Goal: Entertainment & Leisure: Consume media (video, audio)

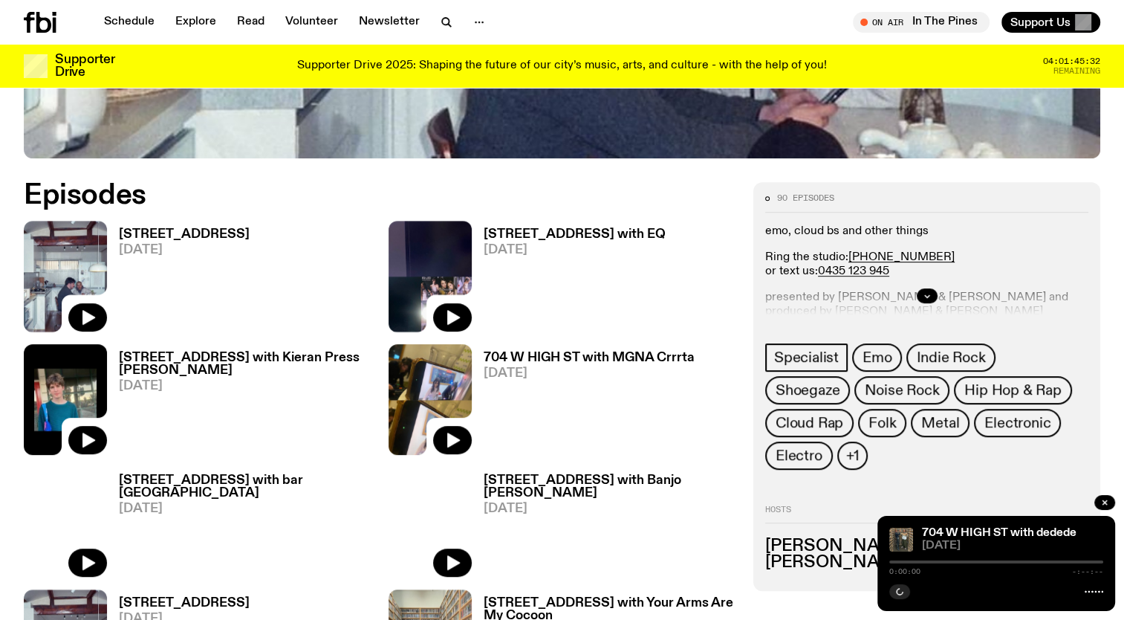
scroll to position [1030, 0]
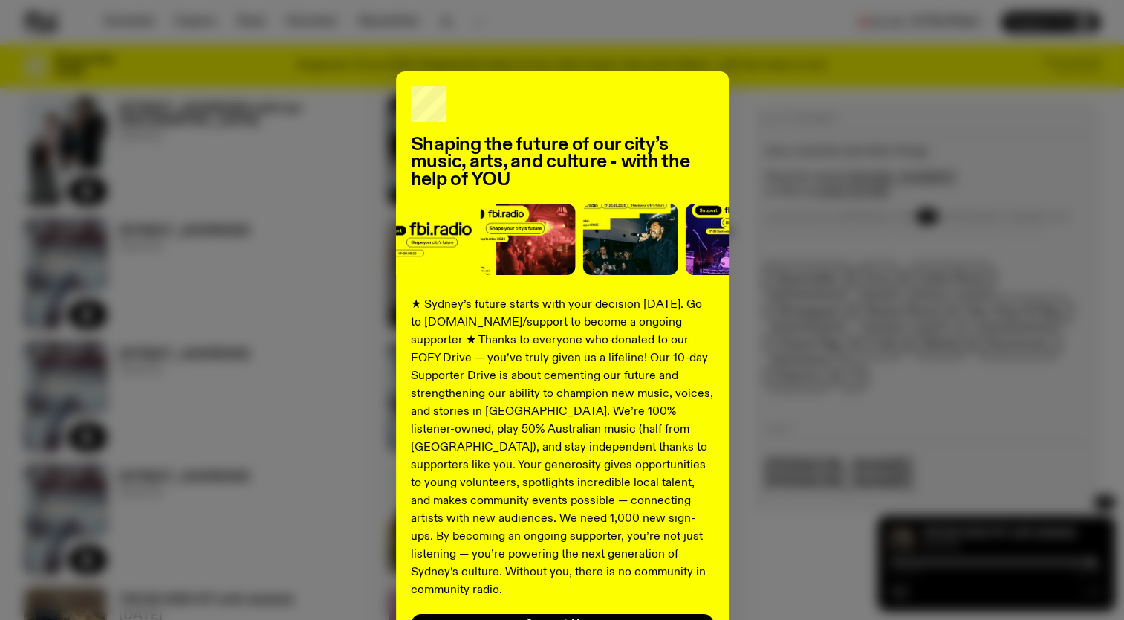
click at [805, 131] on div "Shaping the future of our city’s music, arts, and culture - with the help of YO…" at bounding box center [562, 376] width 1077 height 611
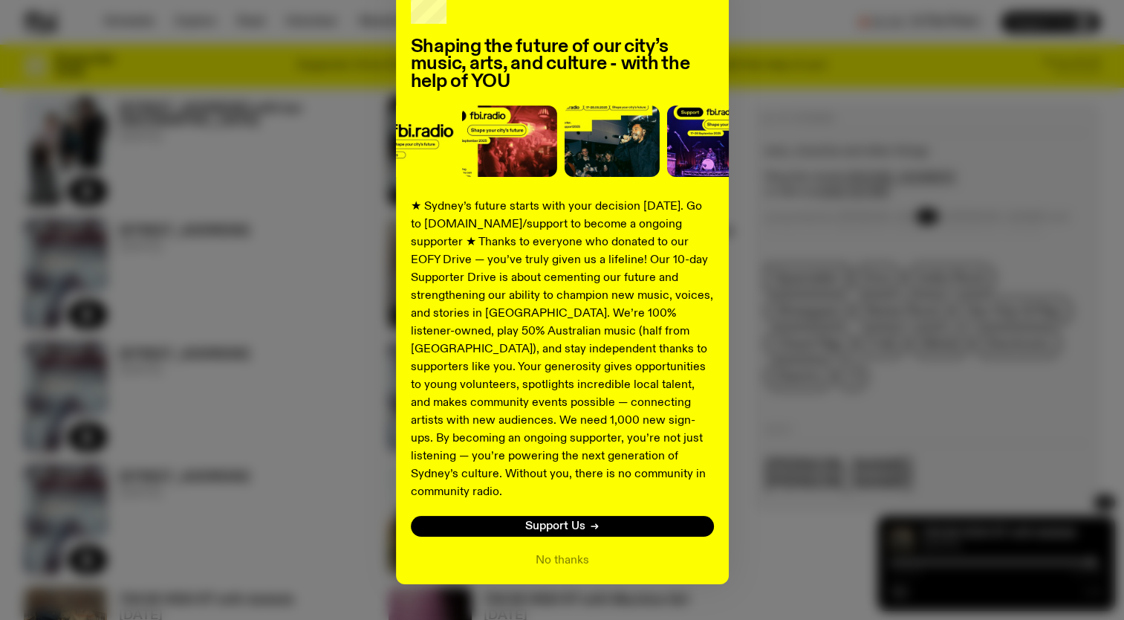
scroll to position [116, 0]
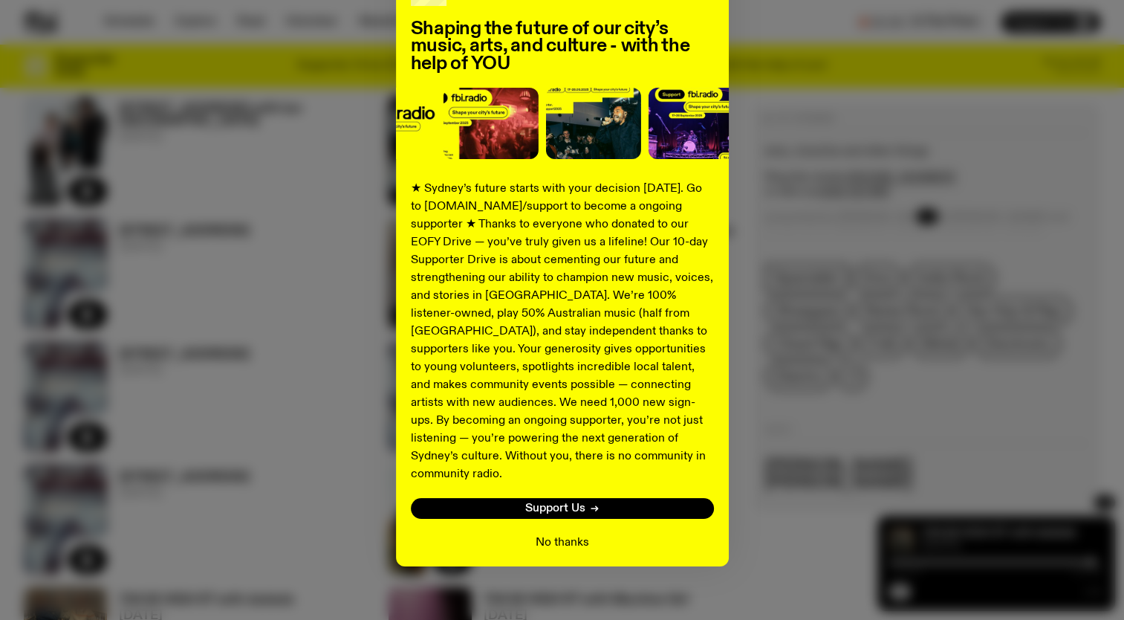
click at [569, 533] on button "No thanks" at bounding box center [562, 542] width 53 height 18
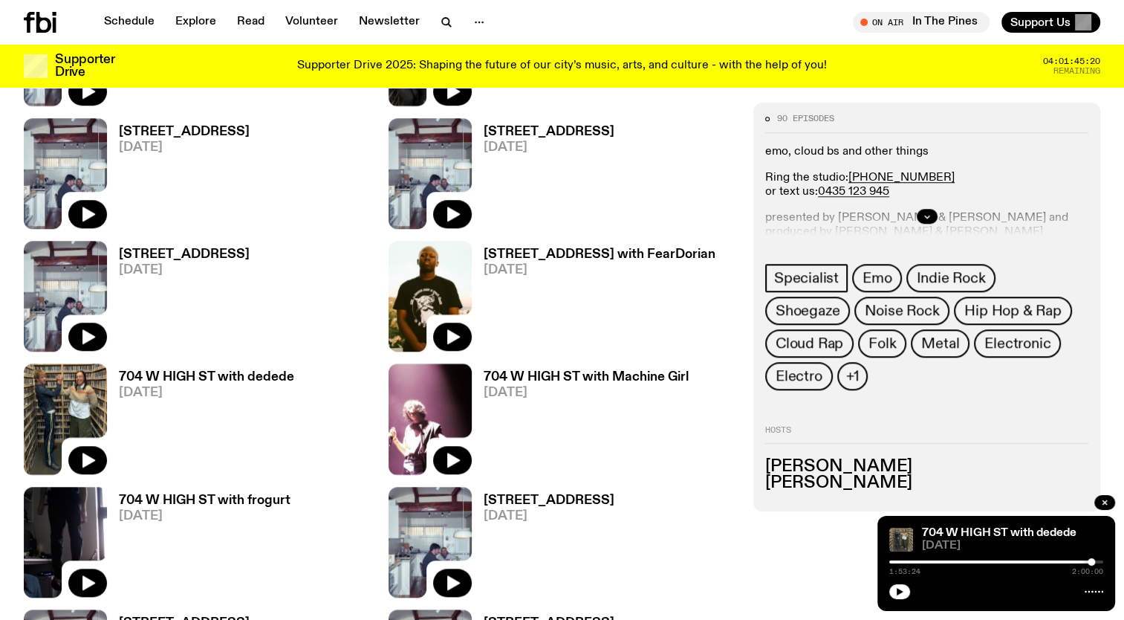
scroll to position [955, 0]
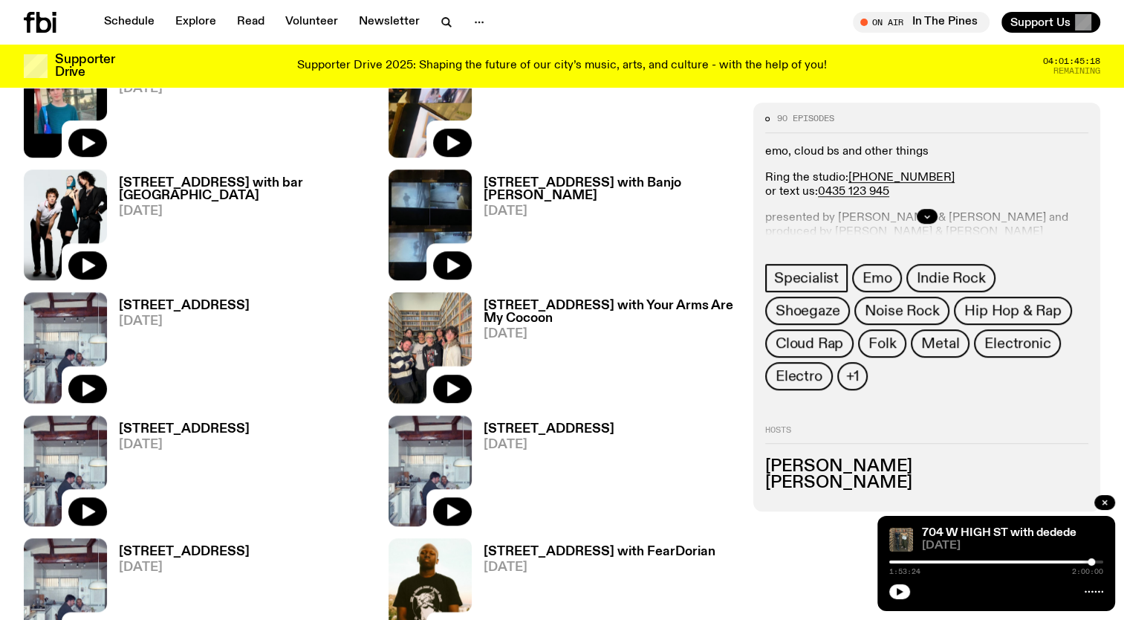
click at [73, 205] on img at bounding box center [65, 224] width 83 height 111
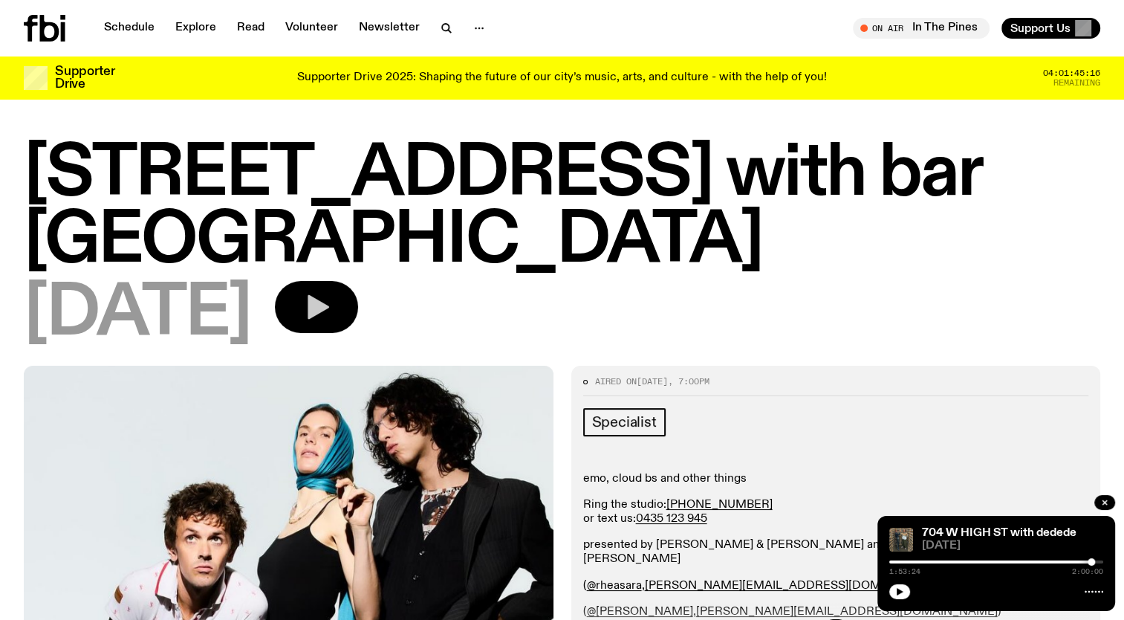
click at [331, 292] on icon "button" at bounding box center [317, 307] width 30 height 30
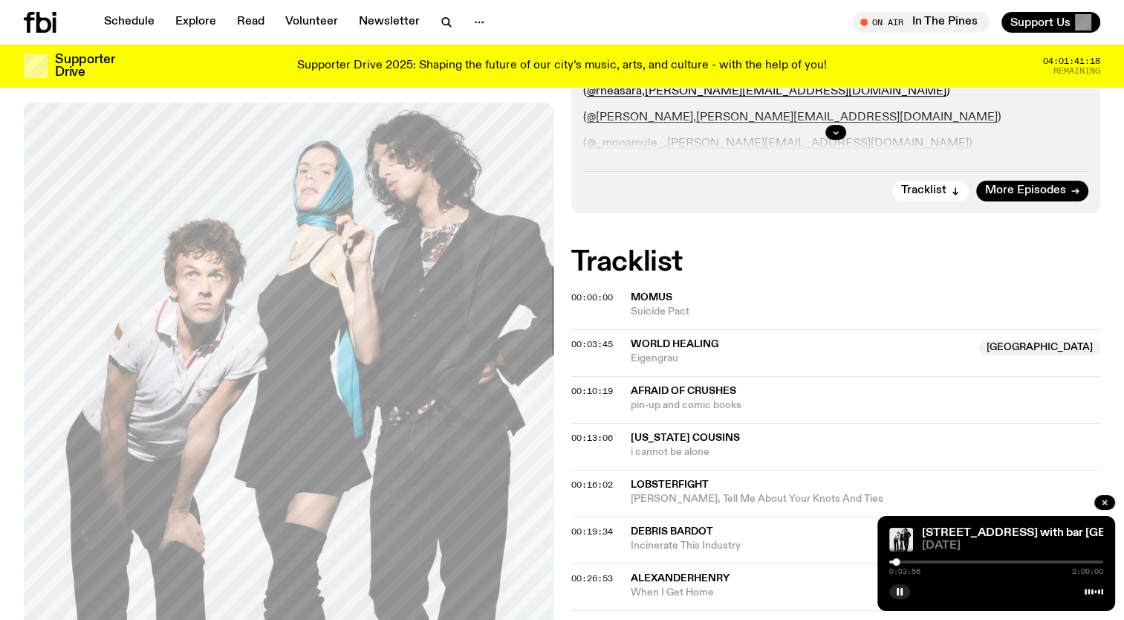
scroll to position [582, 0]
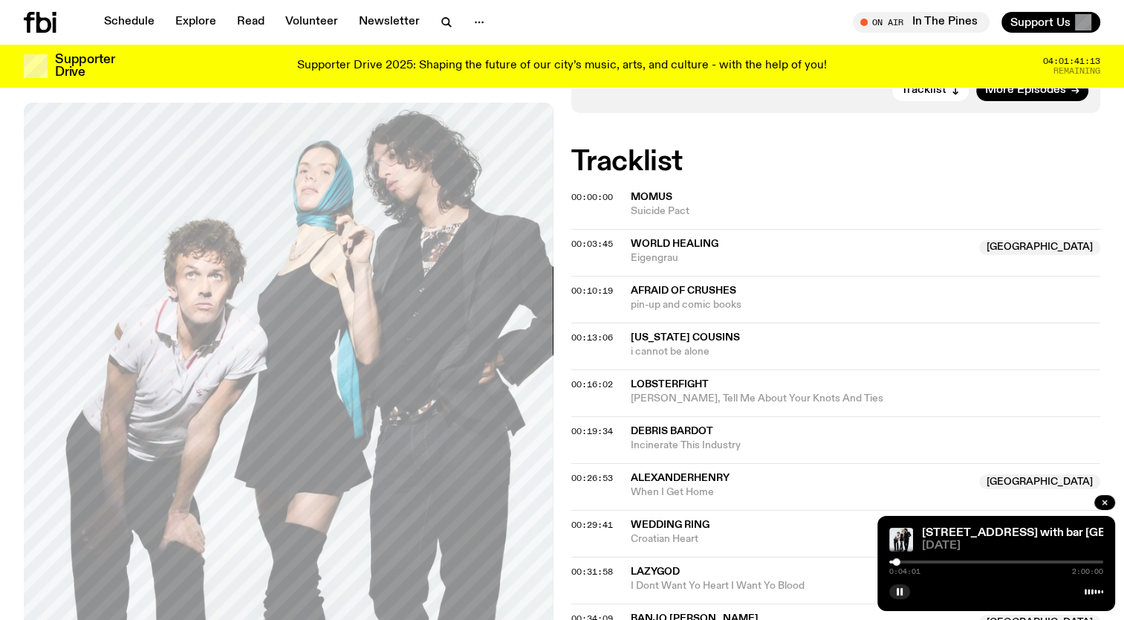
click at [902, 561] on div at bounding box center [996, 561] width 214 height 3
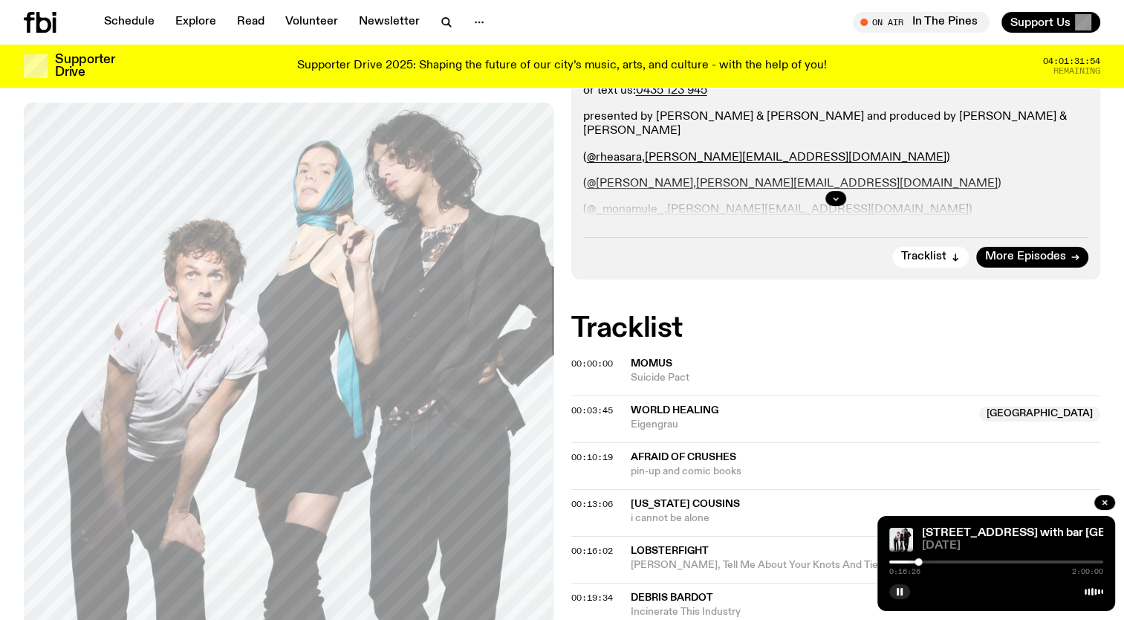
scroll to position [508, 0]
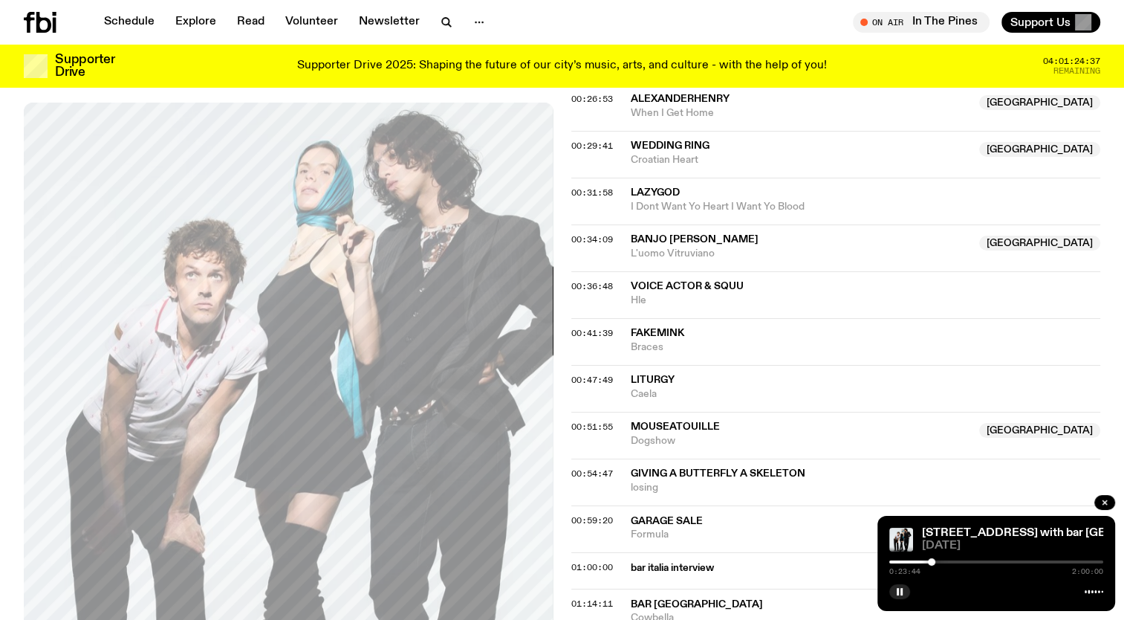
scroll to position [1028, 0]
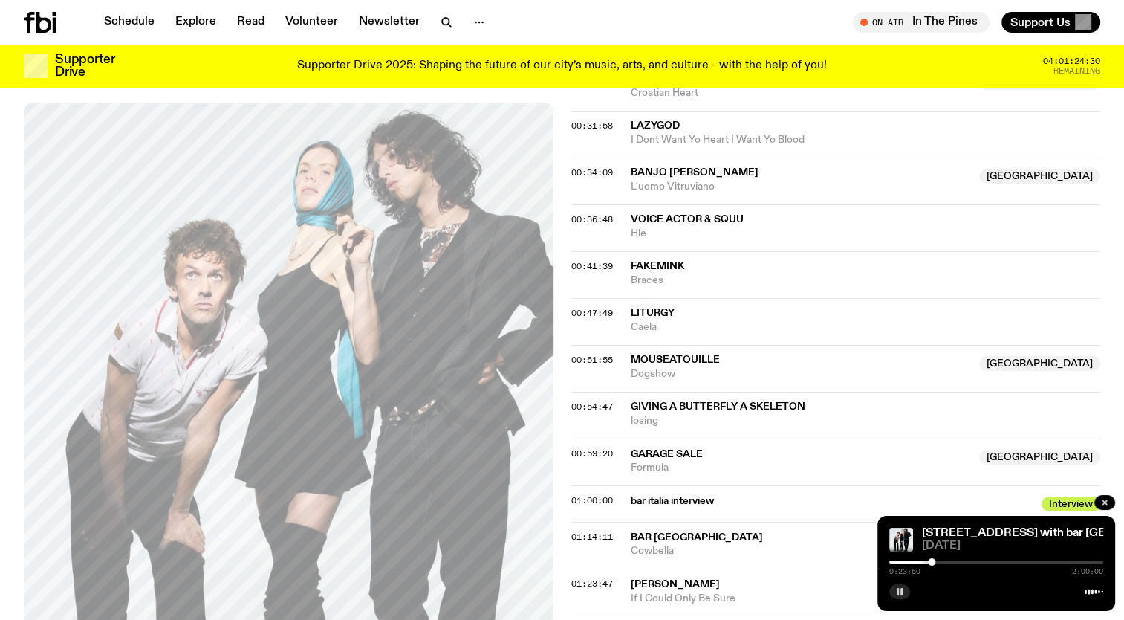
click at [896, 593] on icon "button" at bounding box center [899, 591] width 9 height 9
